Goal: Task Accomplishment & Management: Use online tool/utility

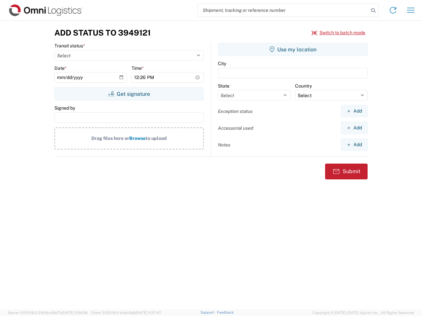
click at [283, 10] on input "search" at bounding box center [283, 10] width 171 height 13
click at [373, 11] on icon at bounding box center [373, 10] width 9 height 9
click at [393, 10] on icon at bounding box center [393, 10] width 11 height 11
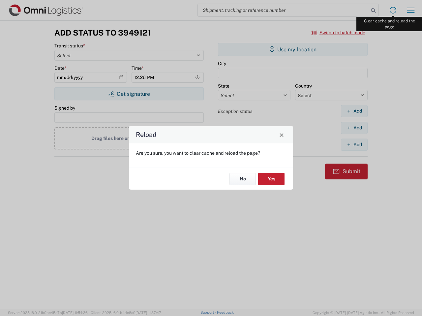
click at [411, 10] on div "Reload Are you sure, you want to clear cache and reload the page? No Yes" at bounding box center [211, 158] width 422 height 316
click at [339, 33] on div "Reload Are you sure, you want to clear cache and reload the page? No Yes" at bounding box center [211, 158] width 422 height 316
click at [129, 94] on div "Reload Are you sure, you want to clear cache and reload the page? No Yes" at bounding box center [211, 158] width 422 height 316
click at [293, 49] on div "Reload Are you sure, you want to clear cache and reload the page? No Yes" at bounding box center [211, 158] width 422 height 316
click at [354, 111] on div "Reload Are you sure, you want to clear cache and reload the page? No Yes" at bounding box center [211, 158] width 422 height 316
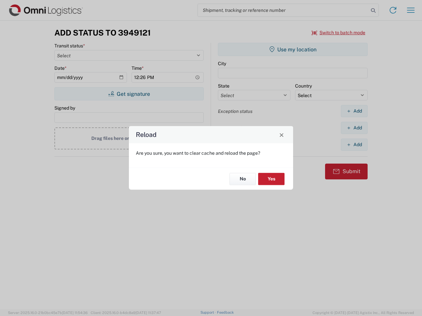
click at [354, 128] on div "Reload Are you sure, you want to clear cache and reload the page? No Yes" at bounding box center [211, 158] width 422 height 316
click at [354, 145] on div "Reload Are you sure, you want to clear cache and reload the page? No Yes" at bounding box center [211, 158] width 422 height 316
